Goal: Task Accomplishment & Management: Manage account settings

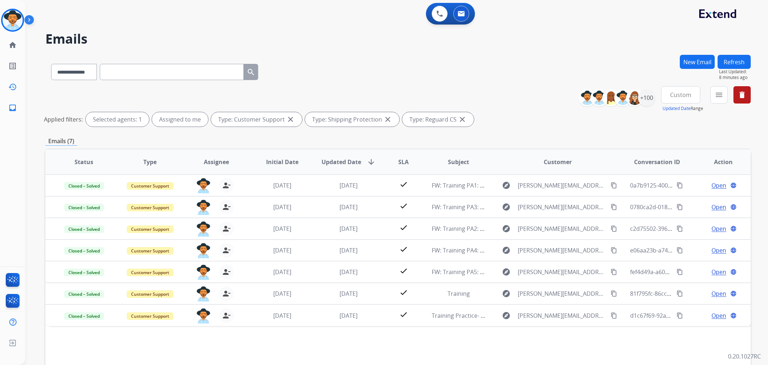
select select "**********"
click at [12, 45] on mat-icon "home" at bounding box center [12, 45] width 9 height 9
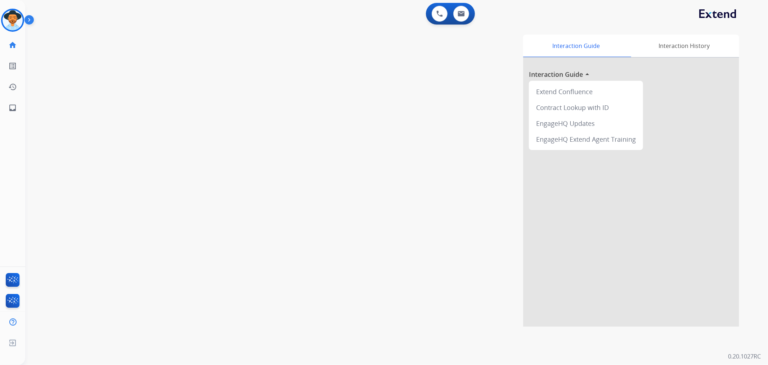
click at [24, 17] on img at bounding box center [30, 21] width 12 height 14
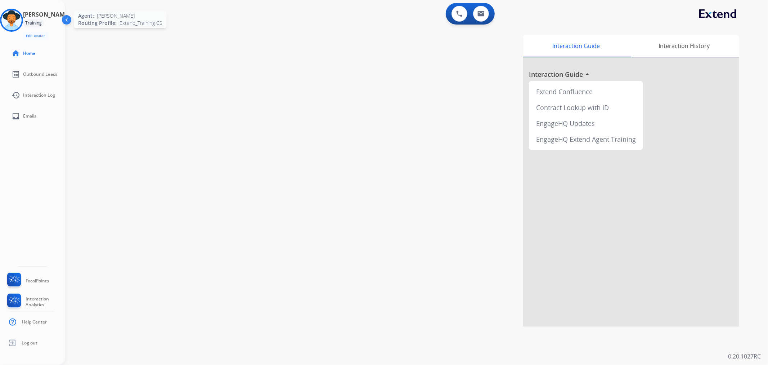
click at [22, 16] on img at bounding box center [11, 20] width 20 height 20
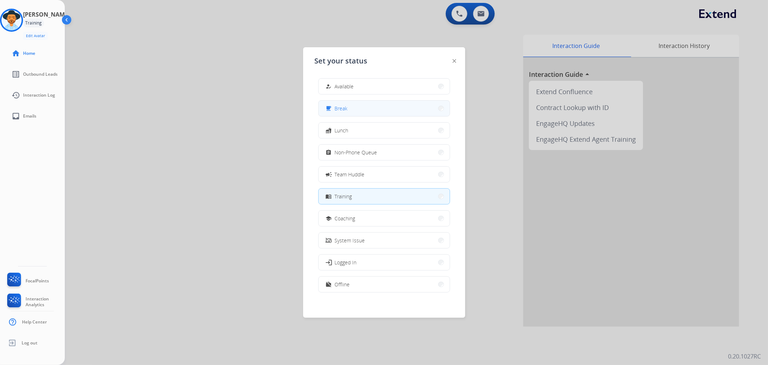
click at [364, 107] on button "free_breakfast Break" at bounding box center [384, 107] width 131 height 15
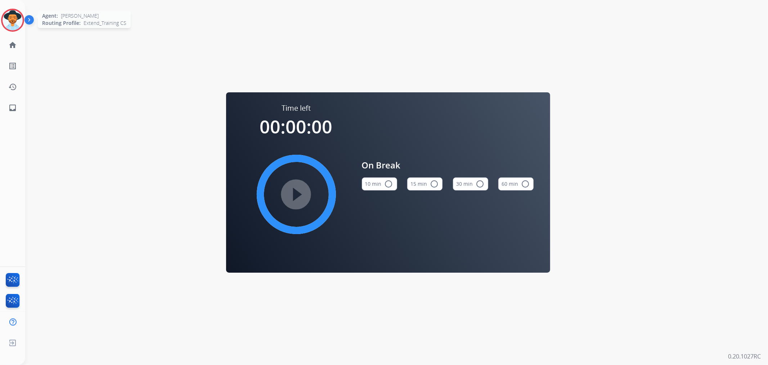
click at [21, 17] on img at bounding box center [13, 20] width 20 height 20
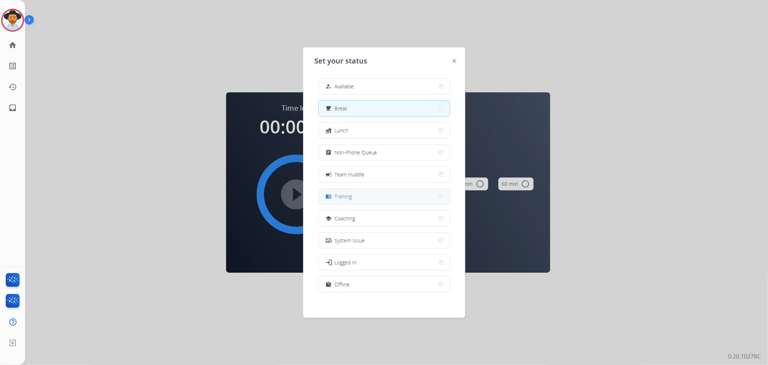
click at [351, 195] on span "Training" at bounding box center [343, 196] width 17 height 8
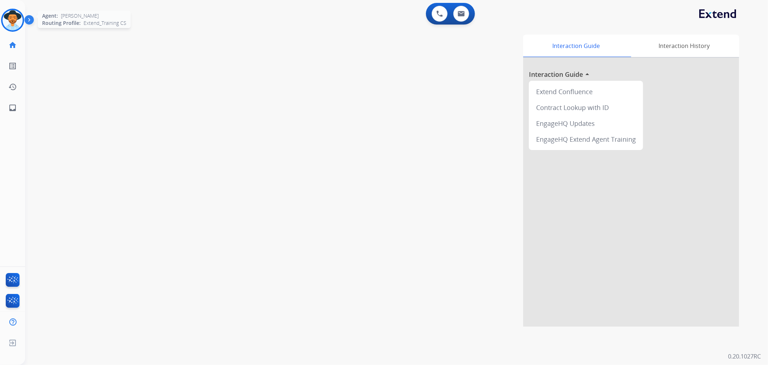
click at [15, 19] on img at bounding box center [13, 20] width 20 height 20
